Goal: Information Seeking & Learning: Compare options

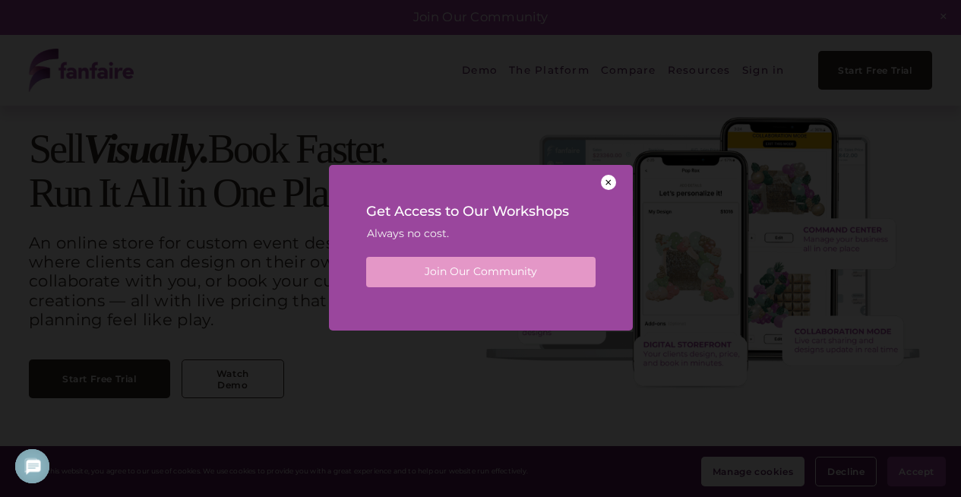
click at [609, 185] on div at bounding box center [608, 182] width 15 height 15
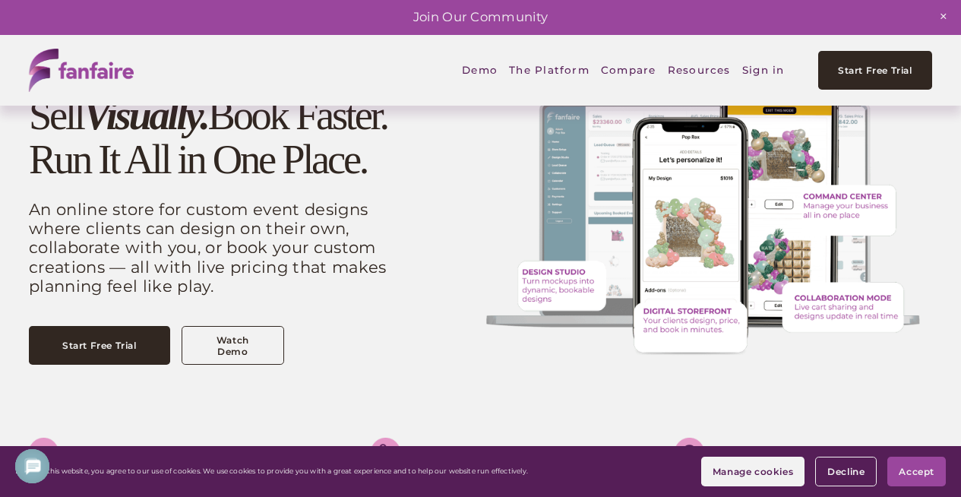
scroll to position [62, 0]
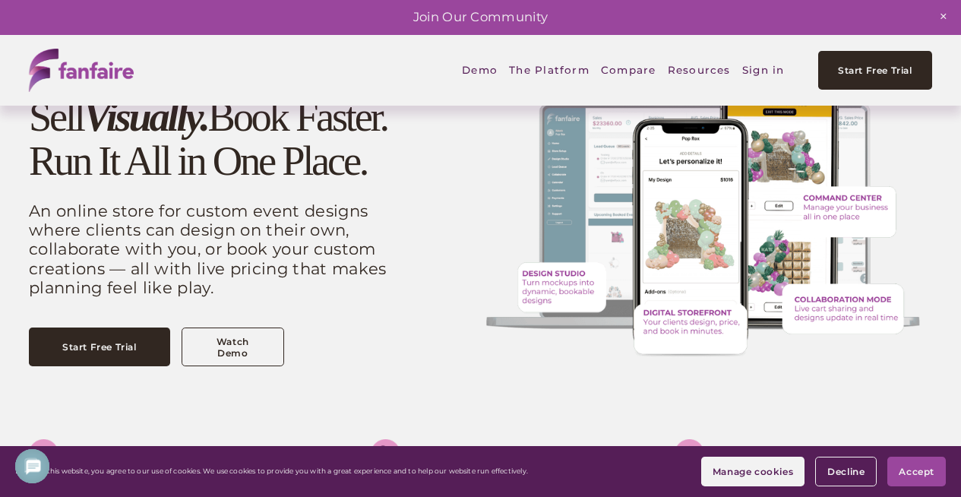
click at [236, 366] on link "Watch Demo" at bounding box center [233, 346] width 103 height 39
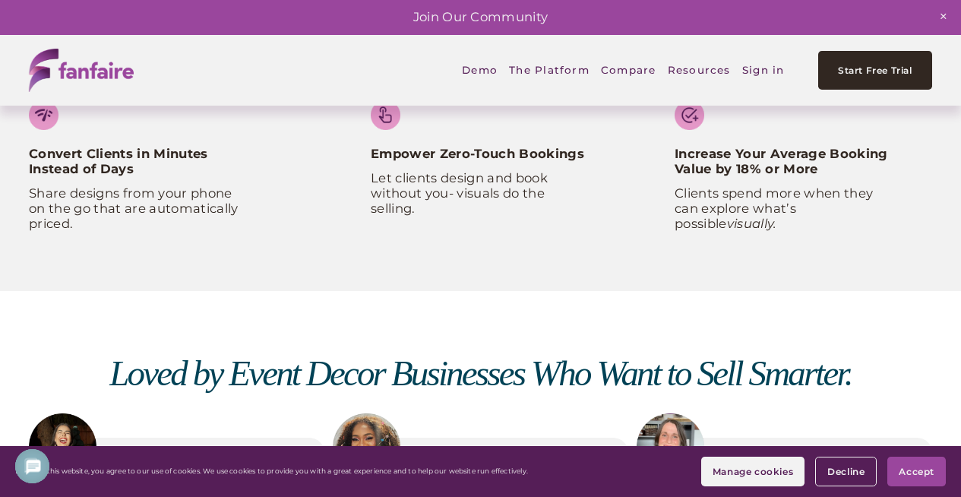
scroll to position [0, 0]
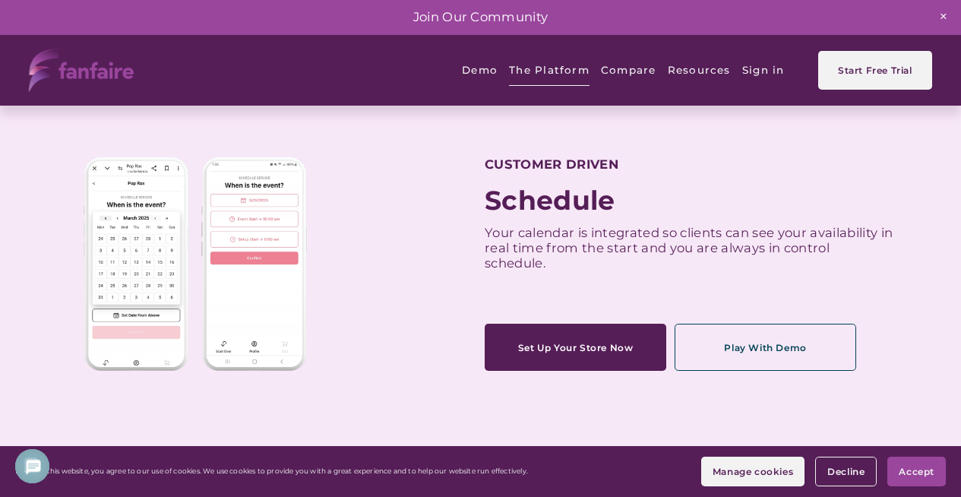
scroll to position [481, 0]
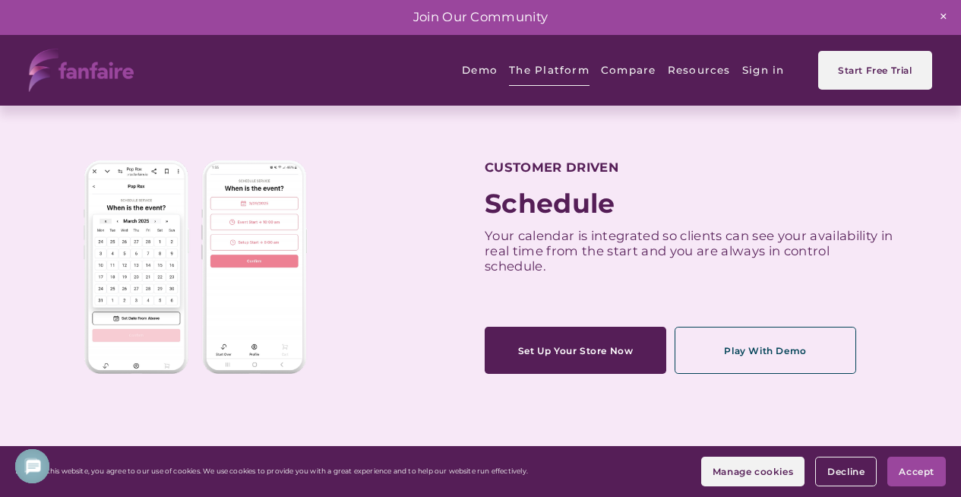
click at [622, 67] on link "Compare" at bounding box center [628, 70] width 55 height 35
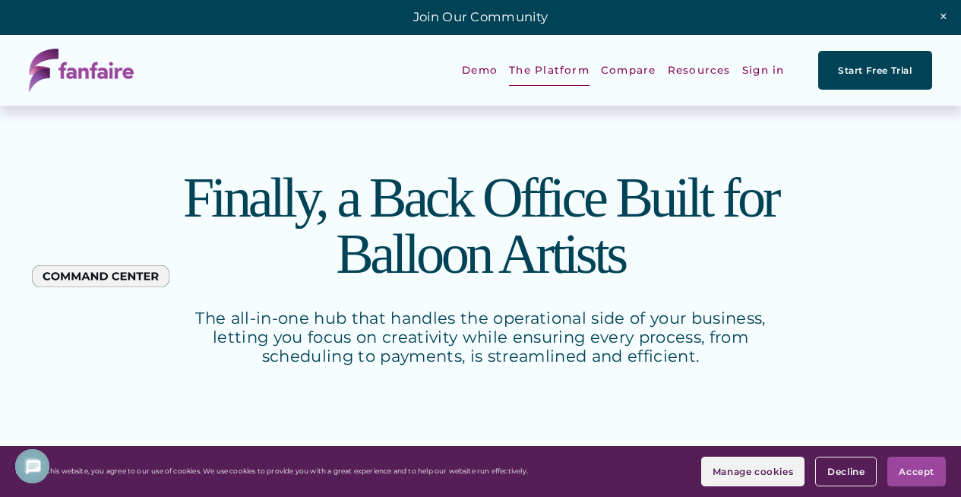
click at [634, 71] on link "Compare" at bounding box center [628, 70] width 55 height 35
